Goal: Task Accomplishment & Management: Manage account settings

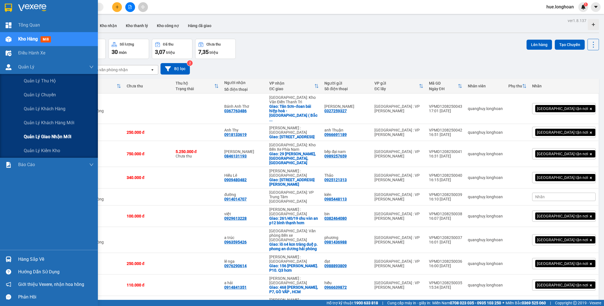
click at [57, 137] on span "Quản lý giao nhận mới" at bounding box center [48, 136] width 48 height 7
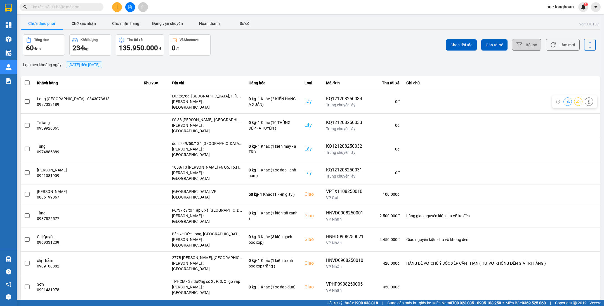
click at [522, 42] on icon at bounding box center [519, 45] width 6 height 6
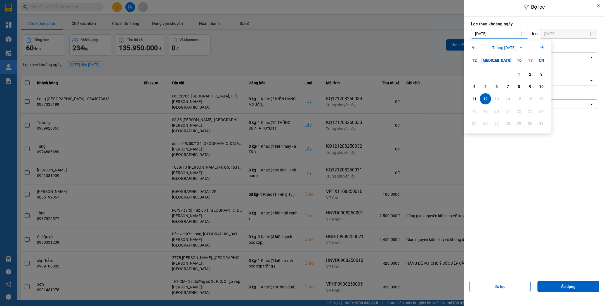
click at [522, 31] on input "[DATE]" at bounding box center [499, 33] width 57 height 9
click at [475, 50] on icon "Arrow Left" at bounding box center [473, 47] width 7 height 7
click at [483, 75] on div "1" at bounding box center [485, 74] width 8 height 7
type input "[DATE]"
click at [568, 33] on input "[DATE]" at bounding box center [568, 33] width 57 height 9
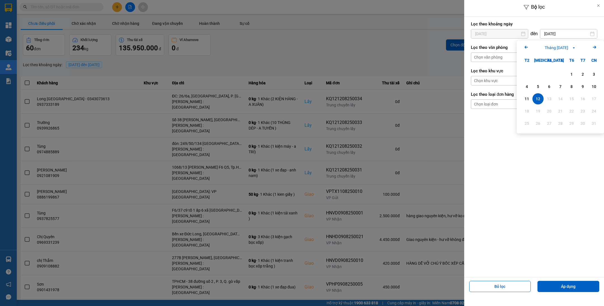
click at [526, 46] on icon "Arrow Left" at bounding box center [526, 47] width 7 height 7
click at [555, 120] on div "31" at bounding box center [560, 123] width 11 height 11
type input "[DATE]"
drag, startPoint x: 553, startPoint y: 291, endPoint x: 534, endPoint y: 194, distance: 98.6
click at [537, 203] on div "Bộ lọc Lọc theo khoảng [DATE] Press the down arrow key to interact with the cal…" at bounding box center [534, 147] width 140 height 294
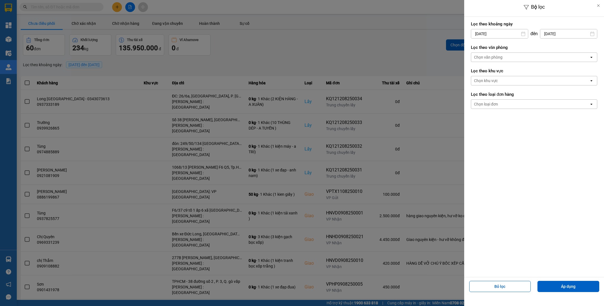
click at [507, 55] on div "Chọn văn phòng" at bounding box center [530, 57] width 118 height 9
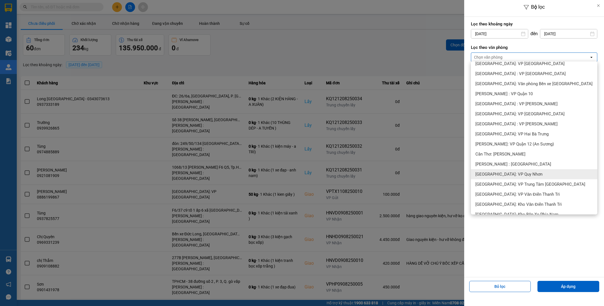
scroll to position [168, 0]
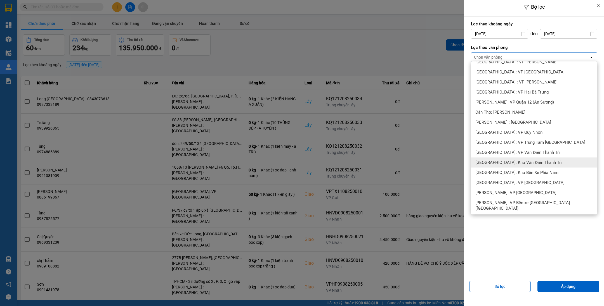
click at [539, 160] on div "[GEOGRAPHIC_DATA]: Kho Văn Điển Thanh Trì" at bounding box center [534, 163] width 126 height 10
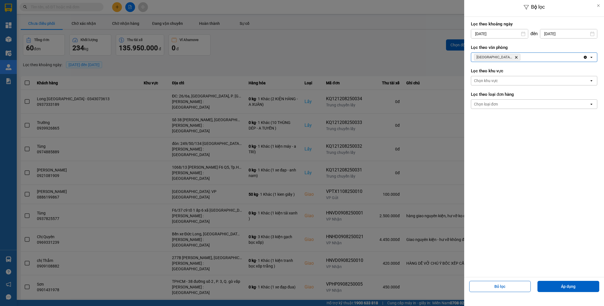
click at [538, 57] on div "[GEOGRAPHIC_DATA]: [PERSON_NAME] Trì Delete" at bounding box center [527, 57] width 112 height 9
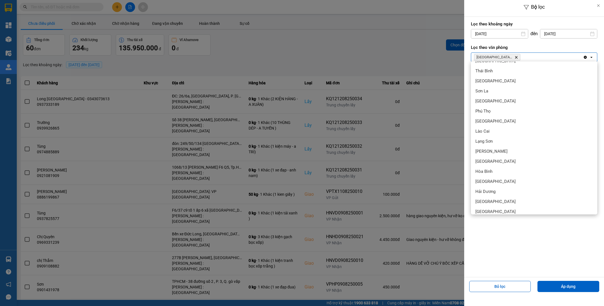
scroll to position [210, 0]
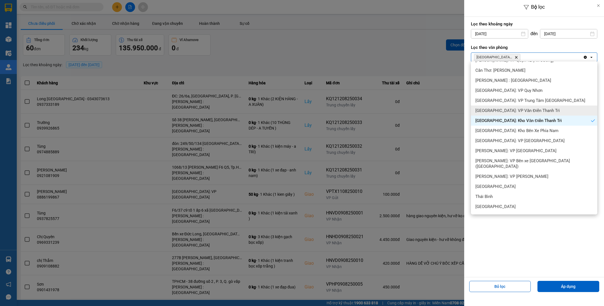
click at [525, 108] on span "[GEOGRAPHIC_DATA]: VP Văn Điển Thanh Trì" at bounding box center [517, 111] width 84 height 6
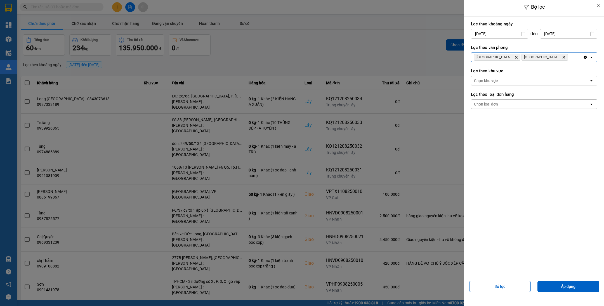
click at [568, 58] on div "[GEOGRAPHIC_DATA]: Kho Văn Điển Thanh Trì Delete [GEOGRAPHIC_DATA]: VP Văn Điển…" at bounding box center [527, 57] width 112 height 9
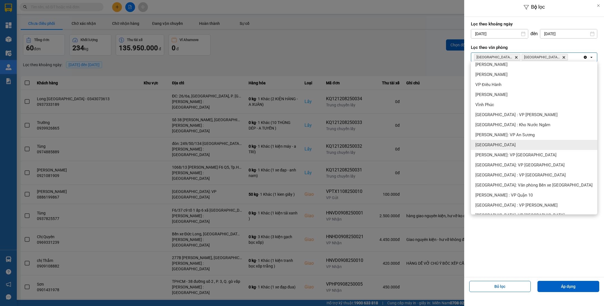
scroll to position [0, 0]
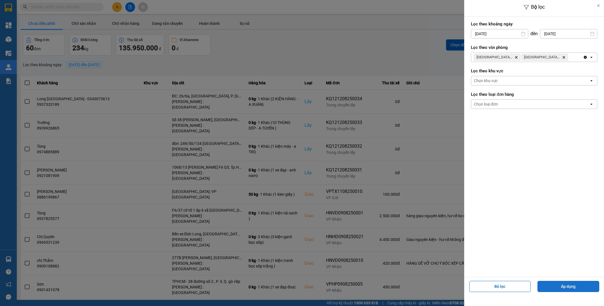
click at [559, 283] on button "Áp dụng" at bounding box center [568, 286] width 62 height 11
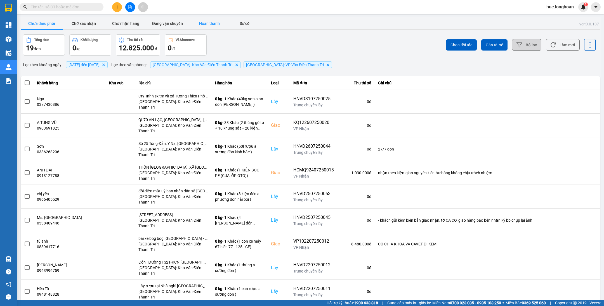
click at [208, 22] on button "Hoàn thành" at bounding box center [209, 23] width 42 height 11
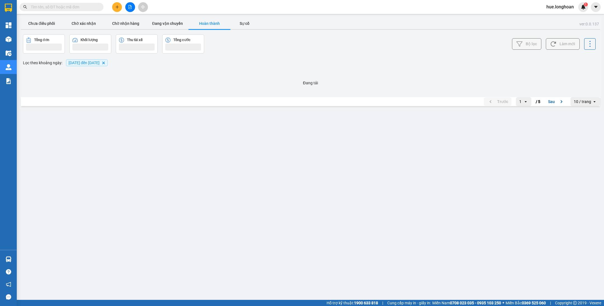
click at [426, 138] on main "ver: 0.0.137 Chưa điều phối Chờ xác nhận Chờ nhận hàng Đang vận chuyển Hoàn thà…" at bounding box center [302, 150] width 604 height 300
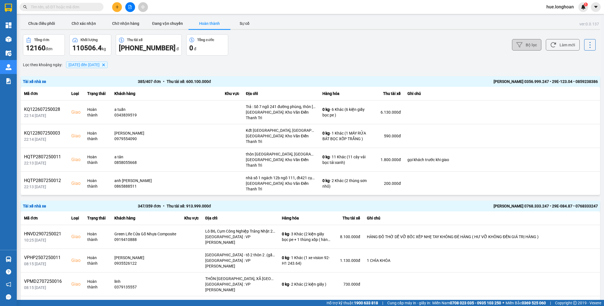
click at [131, 8] on icon "file-add" at bounding box center [130, 7] width 4 height 4
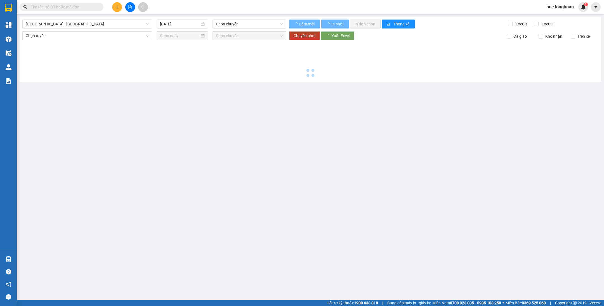
click at [84, 24] on span "[GEOGRAPHIC_DATA] - [GEOGRAPHIC_DATA]" at bounding box center [87, 24] width 123 height 8
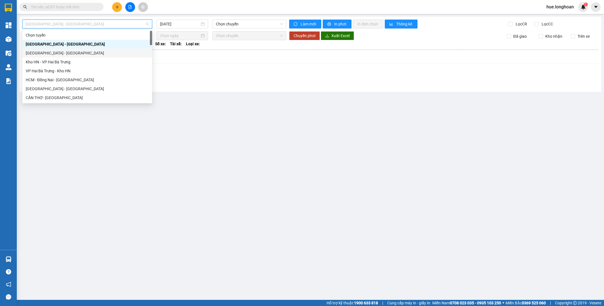
click at [70, 49] on div "[GEOGRAPHIC_DATA] - [GEOGRAPHIC_DATA]" at bounding box center [87, 53] width 130 height 9
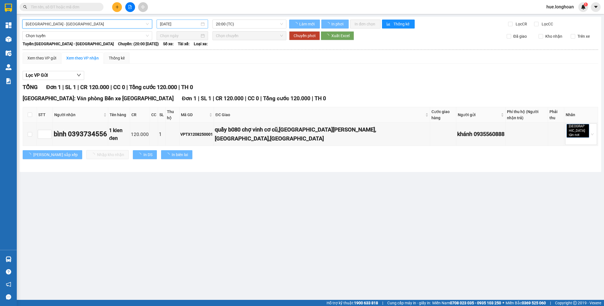
click at [166, 20] on div "[DATE]" at bounding box center [182, 24] width 51 height 9
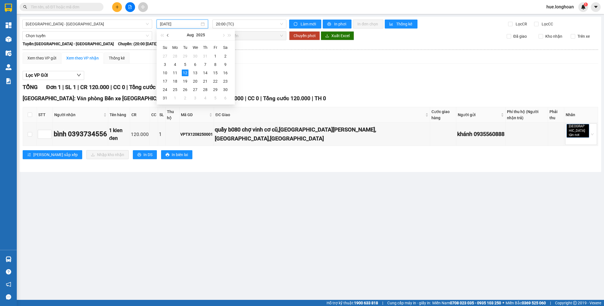
click at [169, 36] on button "button" at bounding box center [168, 34] width 6 height 11
click at [196, 55] on div "2" at bounding box center [195, 56] width 7 height 7
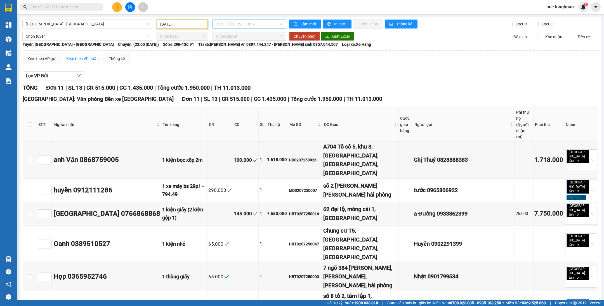
click at [258, 23] on span "22:00 (TC) - 29E-136.91" at bounding box center [249, 24] width 67 height 8
click at [278, 75] on div "Lọc VP Gửi" at bounding box center [310, 76] width 575 height 9
click at [249, 24] on span "22:00 (TC) - 29E-136.91" at bounding box center [249, 24] width 67 height 8
click at [270, 60] on div "Xem theo VP gửi Xem theo VP nhận Thống kê" at bounding box center [310, 58] width 575 height 11
click at [271, 84] on div "TỔNG Đơn 11 | SL 13 | CR 515.000 | CC 1.435.000 | Tổng cước 1.950.000 | TH 11.0…" at bounding box center [310, 88] width 575 height 9
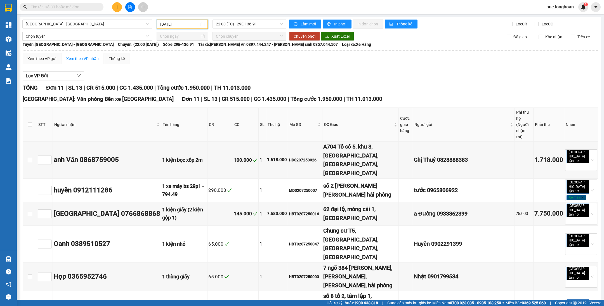
click at [172, 25] on input "[DATE]" at bounding box center [179, 24] width 39 height 6
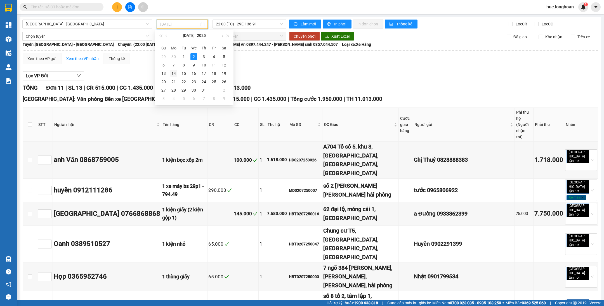
click at [174, 73] on div "14" at bounding box center [173, 73] width 7 height 7
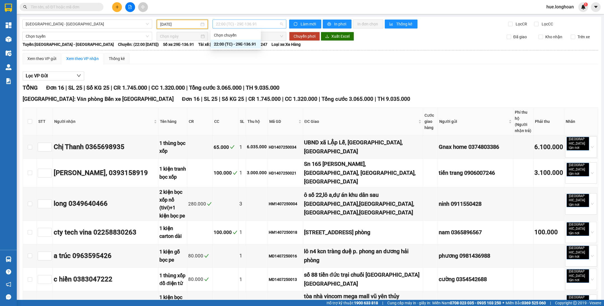
click at [247, 24] on span "22:00 (TC) - 29E-136.91" at bounding box center [249, 24] width 67 height 8
click at [260, 22] on span "22:00 (TC) - 29E-136.91" at bounding box center [249, 24] width 67 height 8
click at [188, 23] on input "[DATE]" at bounding box center [179, 24] width 39 height 6
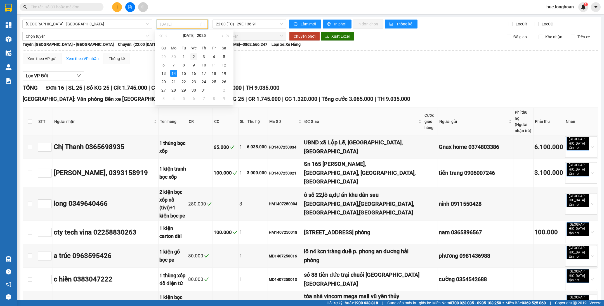
click at [193, 59] on div "2" at bounding box center [193, 56] width 7 height 7
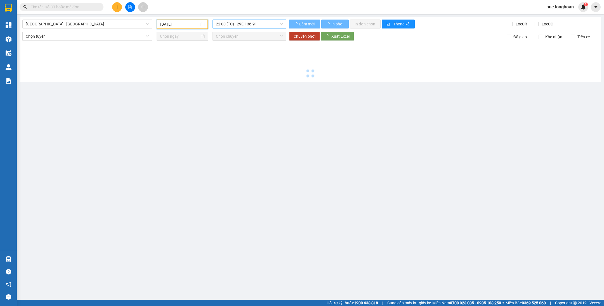
type input "[DATE]"
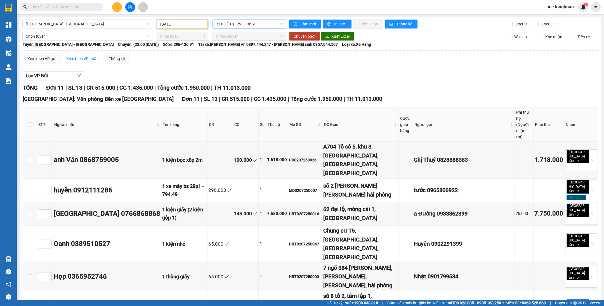
click at [252, 21] on span "22:00 (TC) - 29E-136.91" at bounding box center [249, 24] width 67 height 8
click at [256, 60] on div "Xem theo VP gửi Xem theo VP nhận Thống kê" at bounding box center [310, 58] width 575 height 11
click at [240, 24] on span "22:00 (TC) - 29E-136.91" at bounding box center [249, 24] width 67 height 8
click at [243, 66] on div "Xem theo VP gửi Xem theo VP nhận Thống kê Lọc VP Gửi TỔNG Đơn 11 | SL 13 | CR …" at bounding box center [310, 301] width 575 height 496
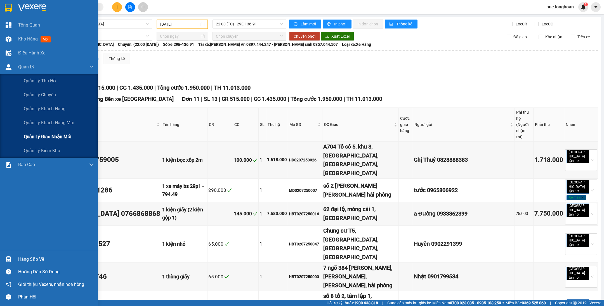
click at [63, 137] on span "Quản lý giao nhận mới" at bounding box center [48, 136] width 48 height 7
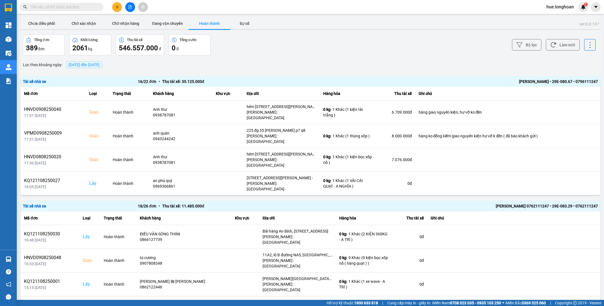
click at [100, 62] on span "[DATE] đến [DATE]" at bounding box center [84, 64] width 36 height 7
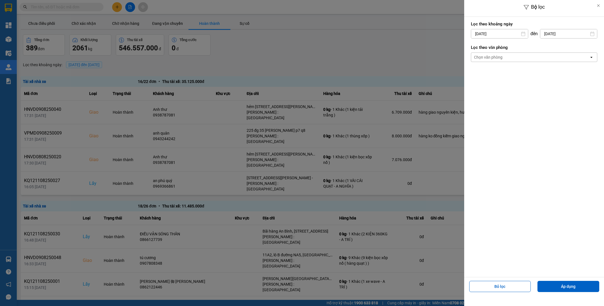
click at [510, 32] on input "[DATE]" at bounding box center [499, 33] width 57 height 9
click at [472, 48] on icon "Arrow Left" at bounding box center [473, 47] width 7 height 7
click at [486, 75] on div "1" at bounding box center [485, 74] width 8 height 7
type input "[DATE]"
click at [563, 37] on input "[DATE]" at bounding box center [568, 33] width 57 height 9
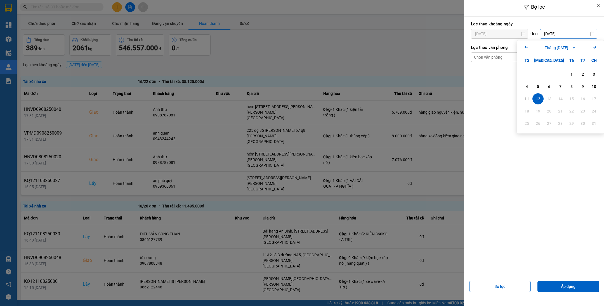
click at [527, 48] on icon "Arrow Left" at bounding box center [526, 47] width 7 height 7
click at [560, 125] on div "31" at bounding box center [560, 123] width 8 height 7
type input "[DATE]"
drag, startPoint x: 511, startPoint y: 65, endPoint x: 511, endPoint y: 60, distance: 4.2
click at [511, 62] on form "Lọc theo khoảng [DATE] Press the down arrow key to interact with the calendar a…" at bounding box center [534, 43] width 126 height 47
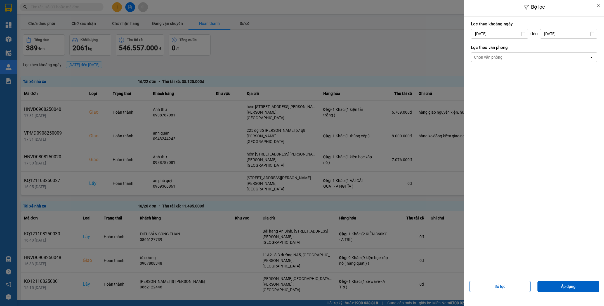
click at [511, 60] on div "Chọn văn phòng" at bounding box center [530, 57] width 118 height 9
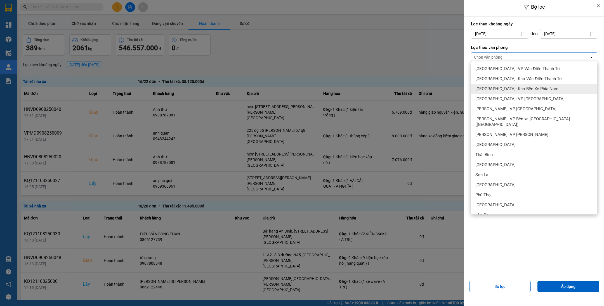
scroll to position [210, 0]
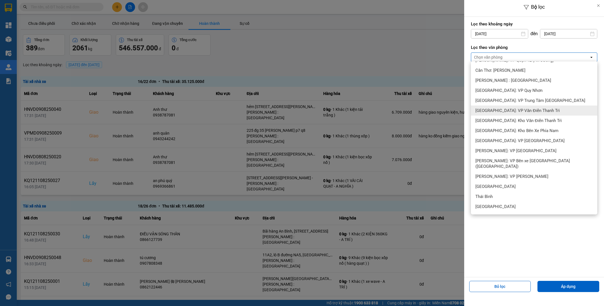
click at [527, 106] on div "[GEOGRAPHIC_DATA]: VP Văn Điển Thanh Trì" at bounding box center [534, 111] width 126 height 10
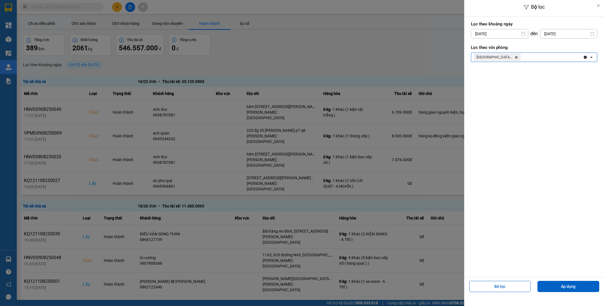
click at [539, 55] on div "[GEOGRAPHIC_DATA]: VP [PERSON_NAME] Trì Delete" at bounding box center [527, 57] width 112 height 9
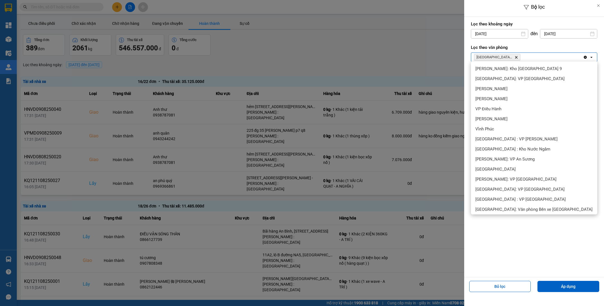
scroll to position [182, 0]
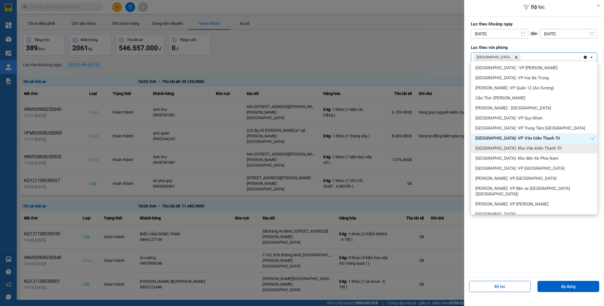
click at [538, 145] on div "[GEOGRAPHIC_DATA]: Kho Văn Điển Thanh Trì" at bounding box center [534, 148] width 126 height 10
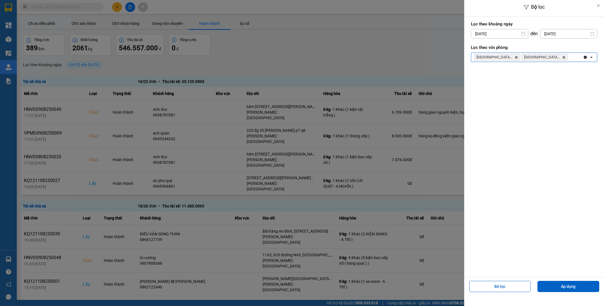
click at [573, 58] on div "[GEOGRAPHIC_DATA]: VP Văn Điển Thanh Trì Delete [GEOGRAPHIC_DATA]: Kho Văn Điển…" at bounding box center [527, 57] width 112 height 9
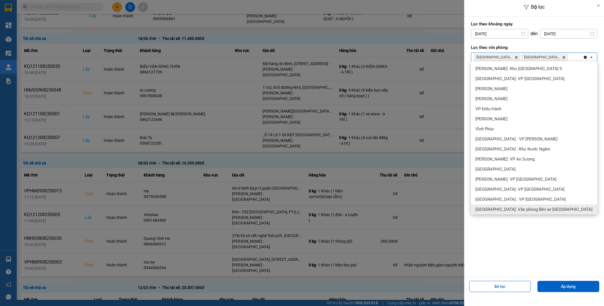
scroll to position [126, 0]
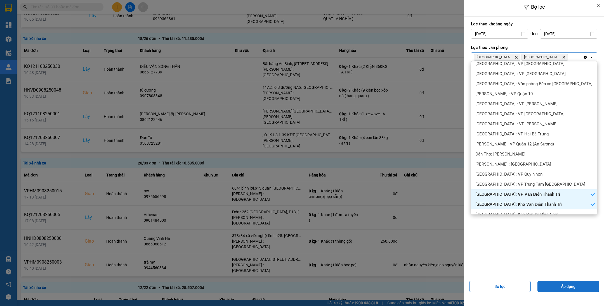
click at [576, 282] on button "Áp dụng" at bounding box center [568, 286] width 62 height 11
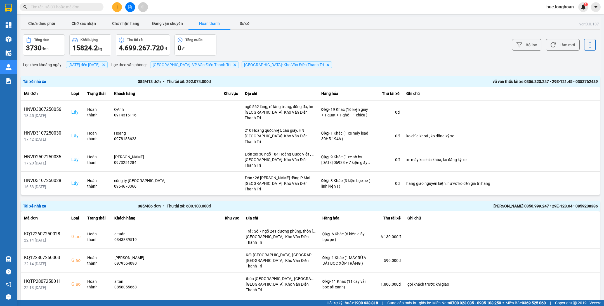
click at [79, 5] on input "text" at bounding box center [64, 7] width 66 height 6
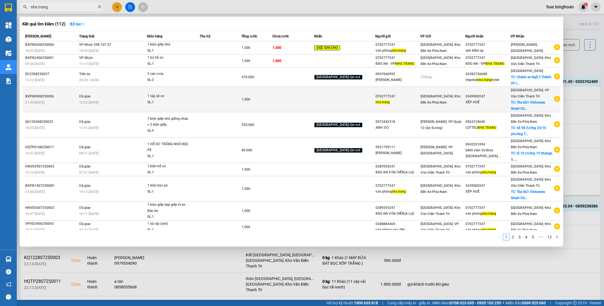
type input "nha trang"
click at [260, 103] on td "1.000" at bounding box center [256, 99] width 31 height 25
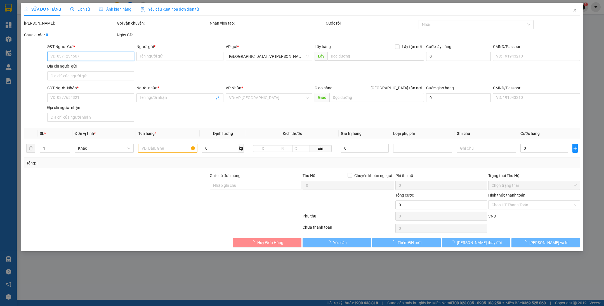
type input "0702777247"
type input "nha trang"
type input "0349000247"
type input "XẾP HUẾ"
checkbox input "true"
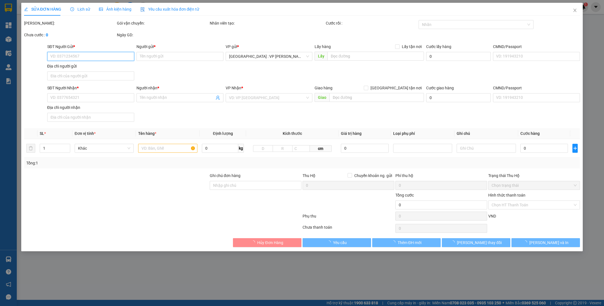
type input "Tòa SG1 [GEOGRAPHIC_DATA], [GEOGRAPHIC_DATA], [GEOGRAPHIC_DATA], [GEOGRAPHIC_DA…"
type input "gửi xếp huế"
type input "1.000"
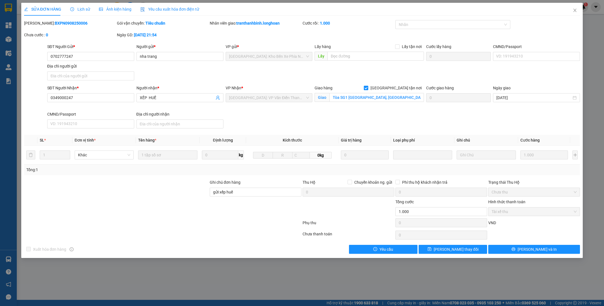
click at [87, 10] on span "Lịch sử" at bounding box center [80, 9] width 20 height 4
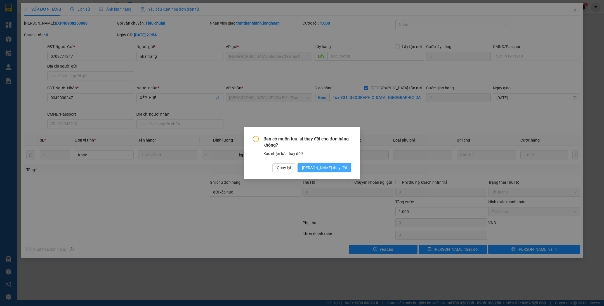
click at [332, 165] on span "[PERSON_NAME] thay đổi" at bounding box center [324, 168] width 45 height 6
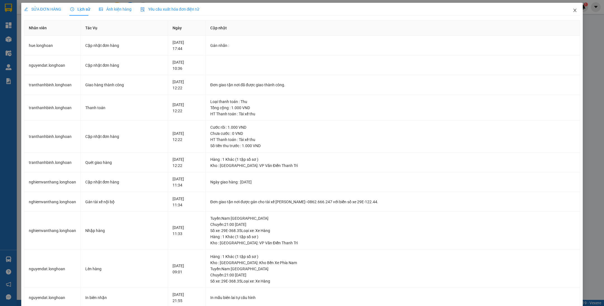
click at [569, 13] on span "Close" at bounding box center [575, 11] width 16 height 16
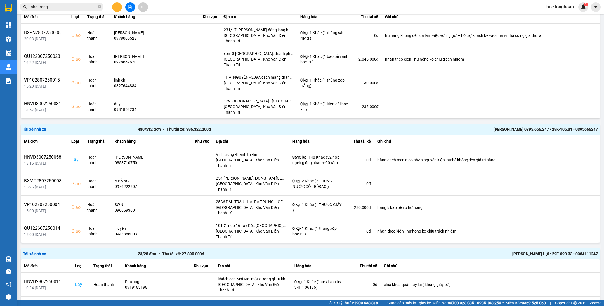
scroll to position [1037, 0]
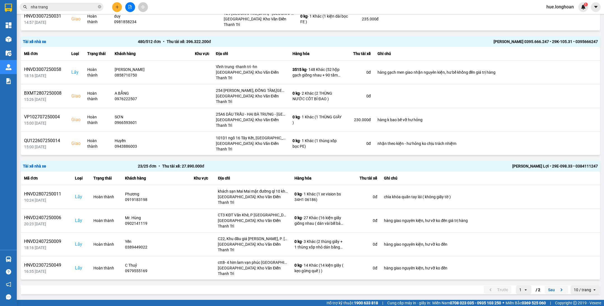
click at [558, 288] on icon "next page. current page 1 / 2" at bounding box center [561, 290] width 7 height 7
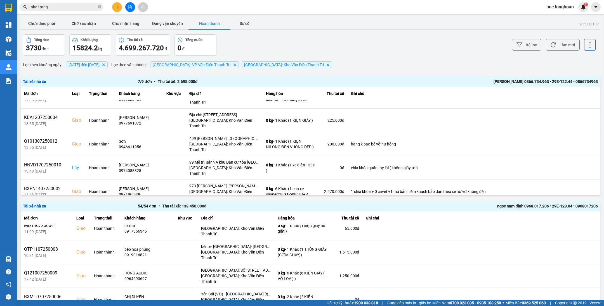
scroll to position [40, 0]
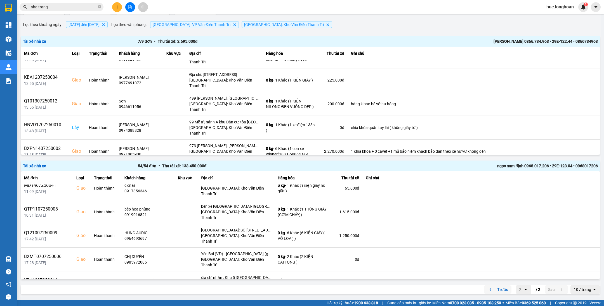
click at [488, 290] on button "Trước" at bounding box center [498, 290] width 28 height 8
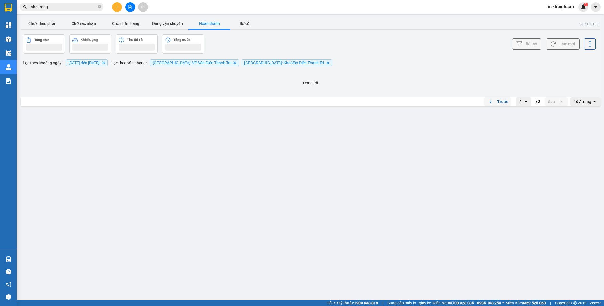
click at [495, 101] on button "Trước" at bounding box center [498, 102] width 28 height 8
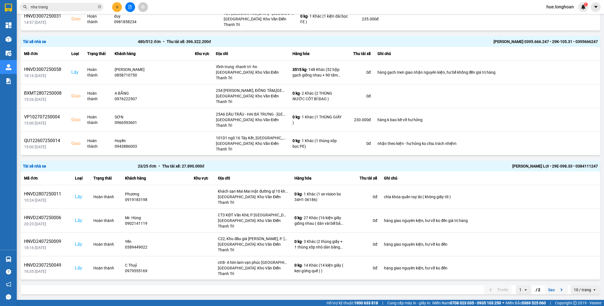
scroll to position [252, 0]
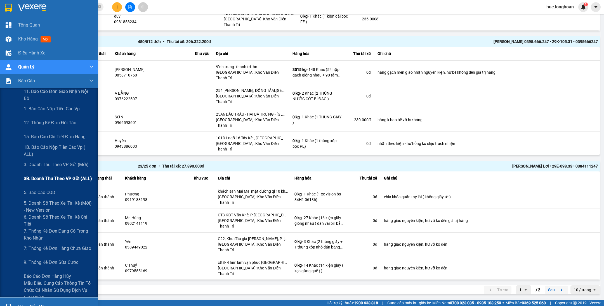
click at [51, 175] on span "3B. Doanh Thu theo VP Gửi (ALL)" at bounding box center [58, 178] width 68 height 7
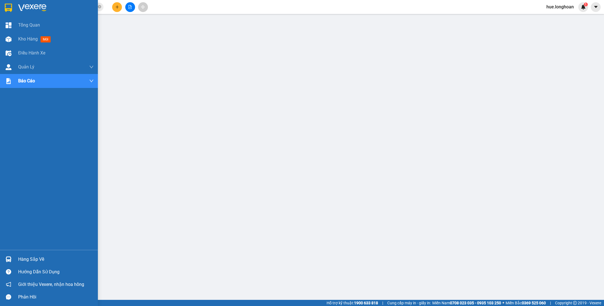
click at [9, 3] on div at bounding box center [9, 8] width 10 height 10
